Goal: Information Seeking & Learning: Find specific page/section

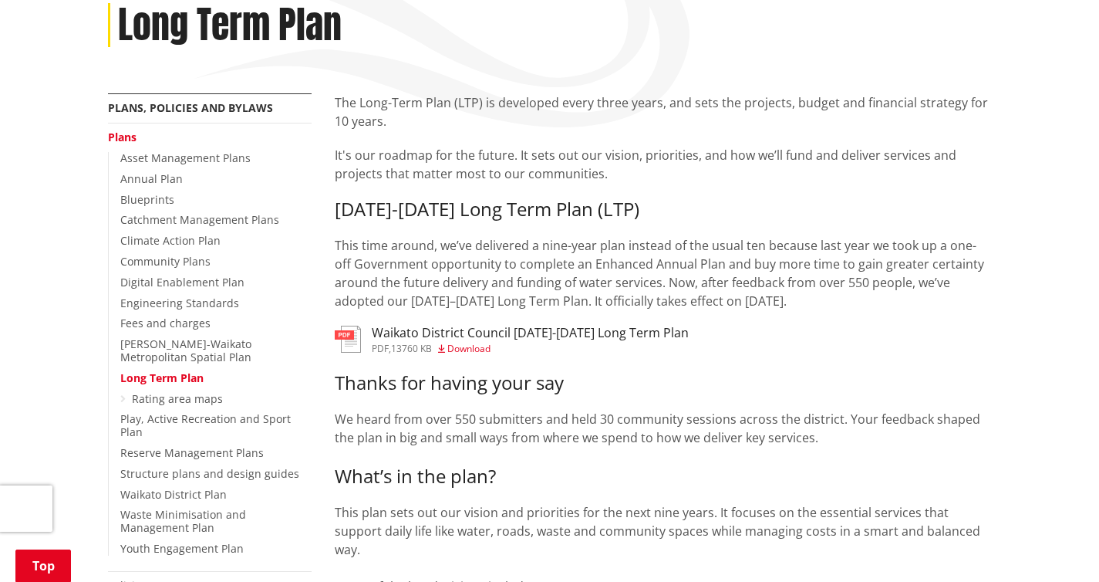
scroll to position [299, 0]
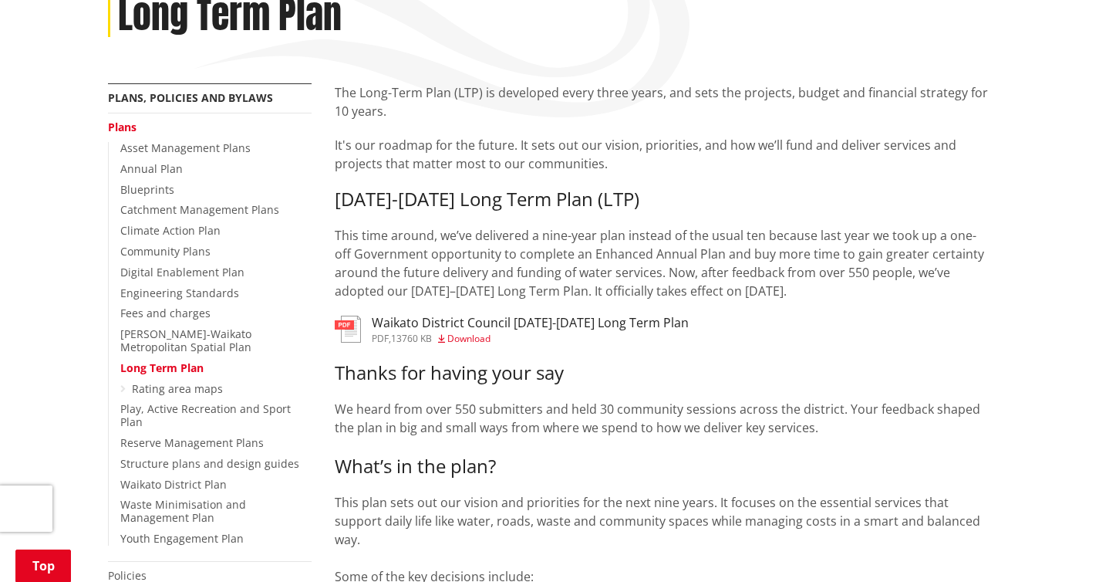
click at [464, 315] on h3 "Waikato District Council [DATE]-[DATE] Long Term Plan" at bounding box center [530, 322] width 317 height 15
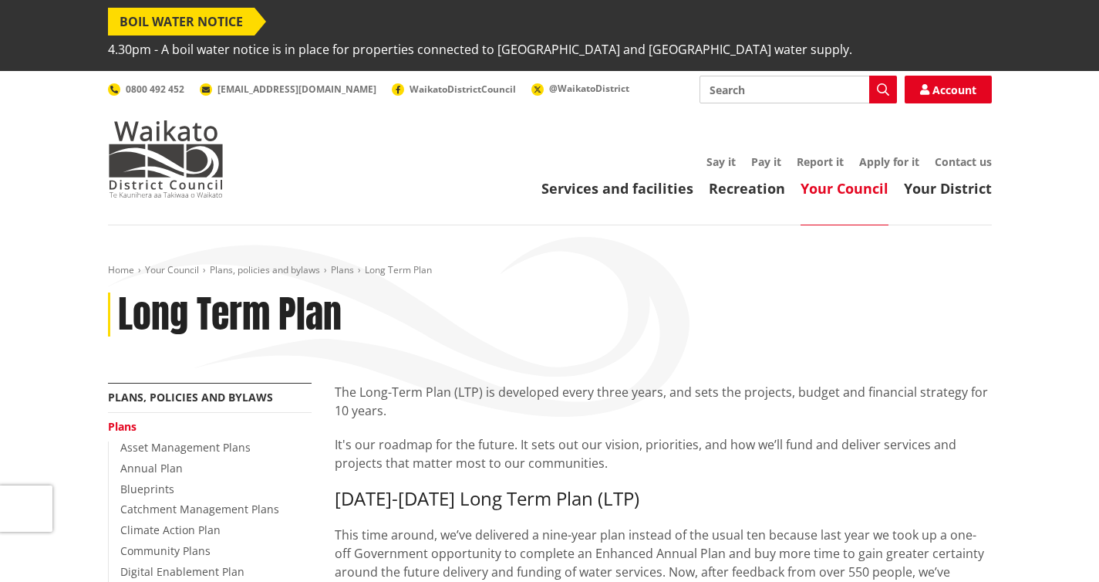
click at [809, 76] on input "Search" at bounding box center [798, 90] width 197 height 28
type input "w"
click at [784, 104] on div "Digital Enablement Plan" at bounding box center [798, 118] width 196 height 28
type input "Digital Enablement Plan"
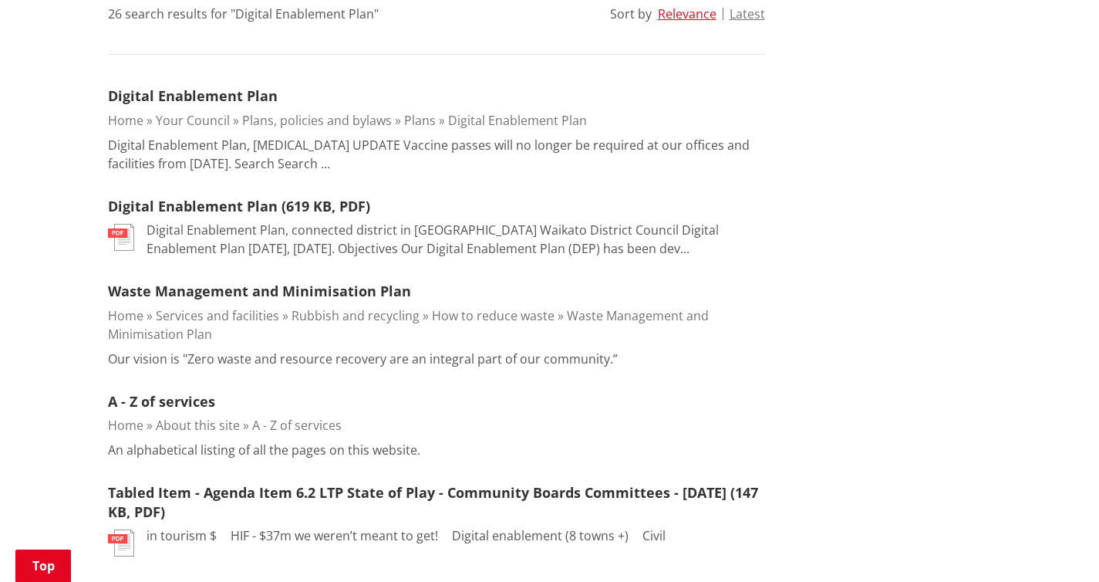
scroll to position [545, 0]
